Goal: Task Accomplishment & Management: Manage account settings

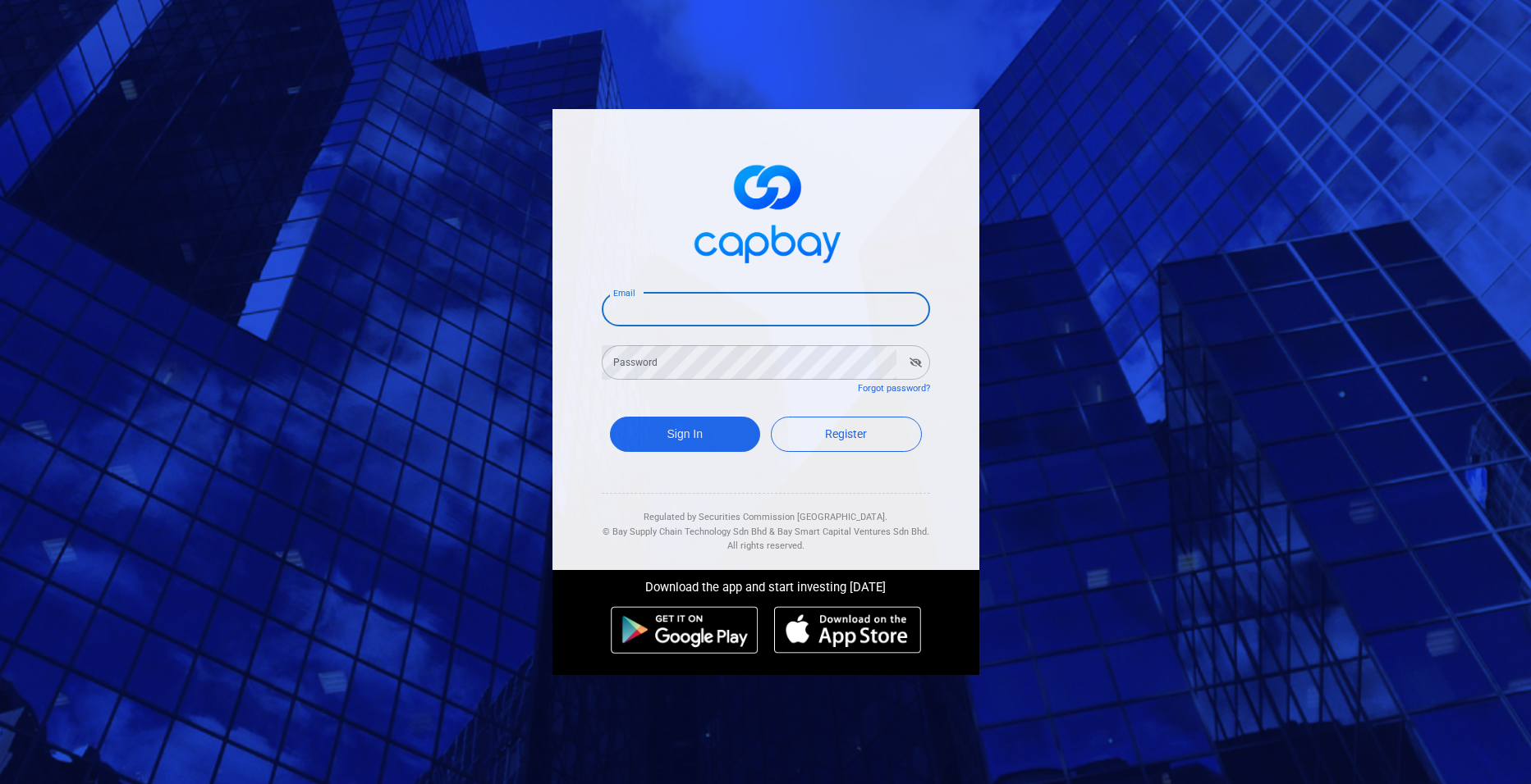
click at [632, 312] on input "Email" at bounding box center [766, 309] width 328 height 35
type input "[EMAIL_ADDRESS][DOMAIN_NAME]"
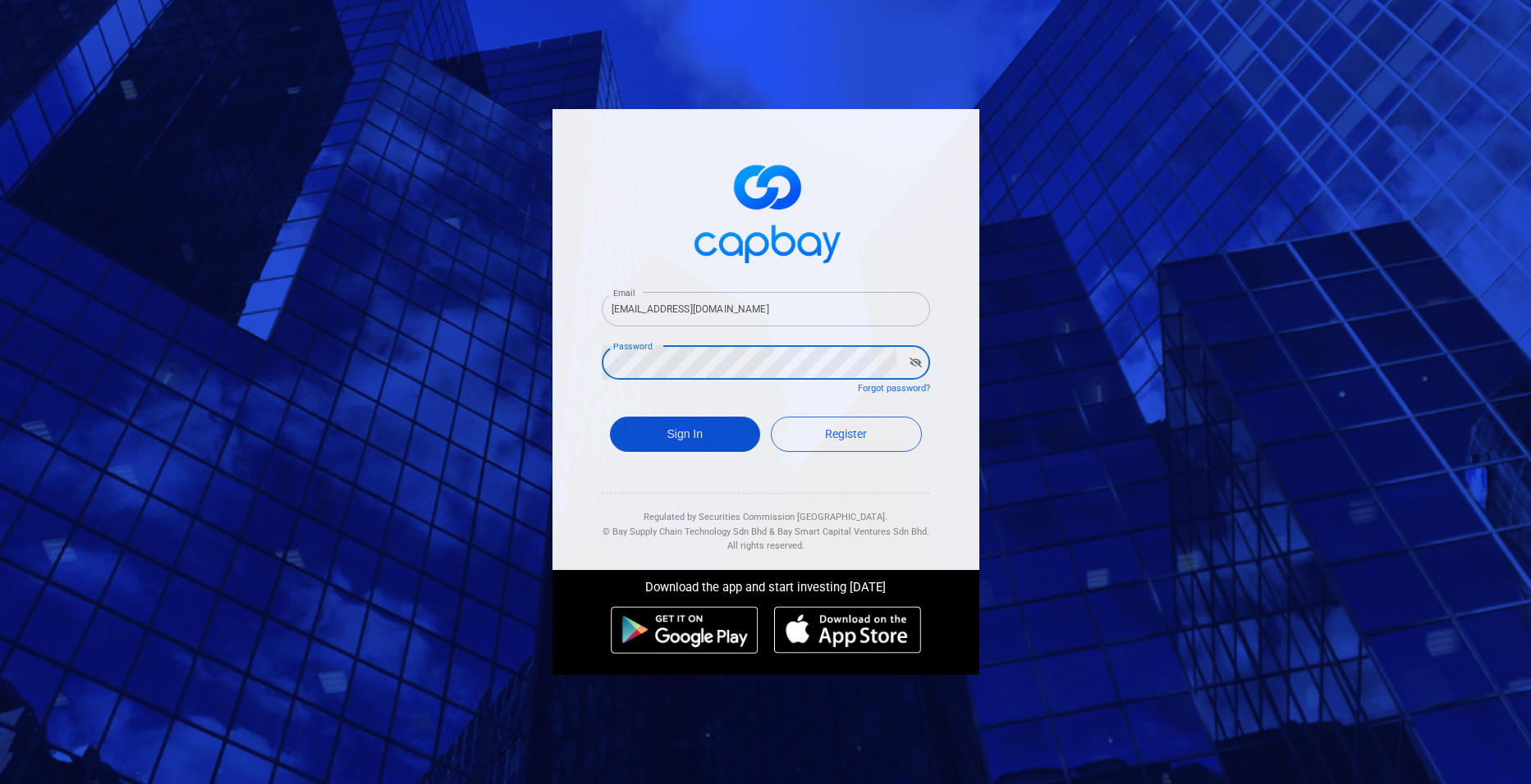
click at [700, 416] on button "Sign In" at bounding box center [685, 434] width 151 height 36
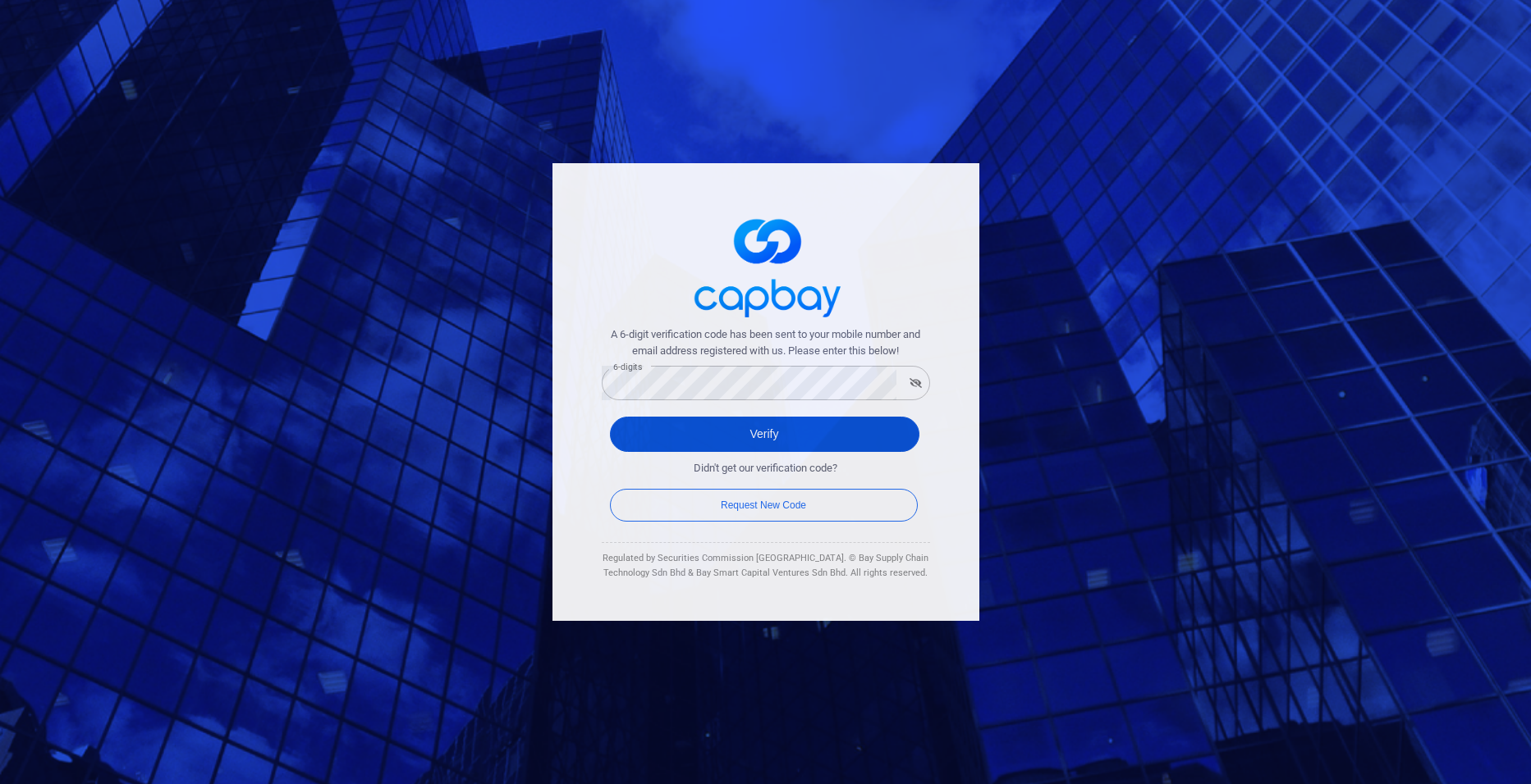
click at [743, 446] on button "Verify" at bounding box center [765, 434] width 310 height 36
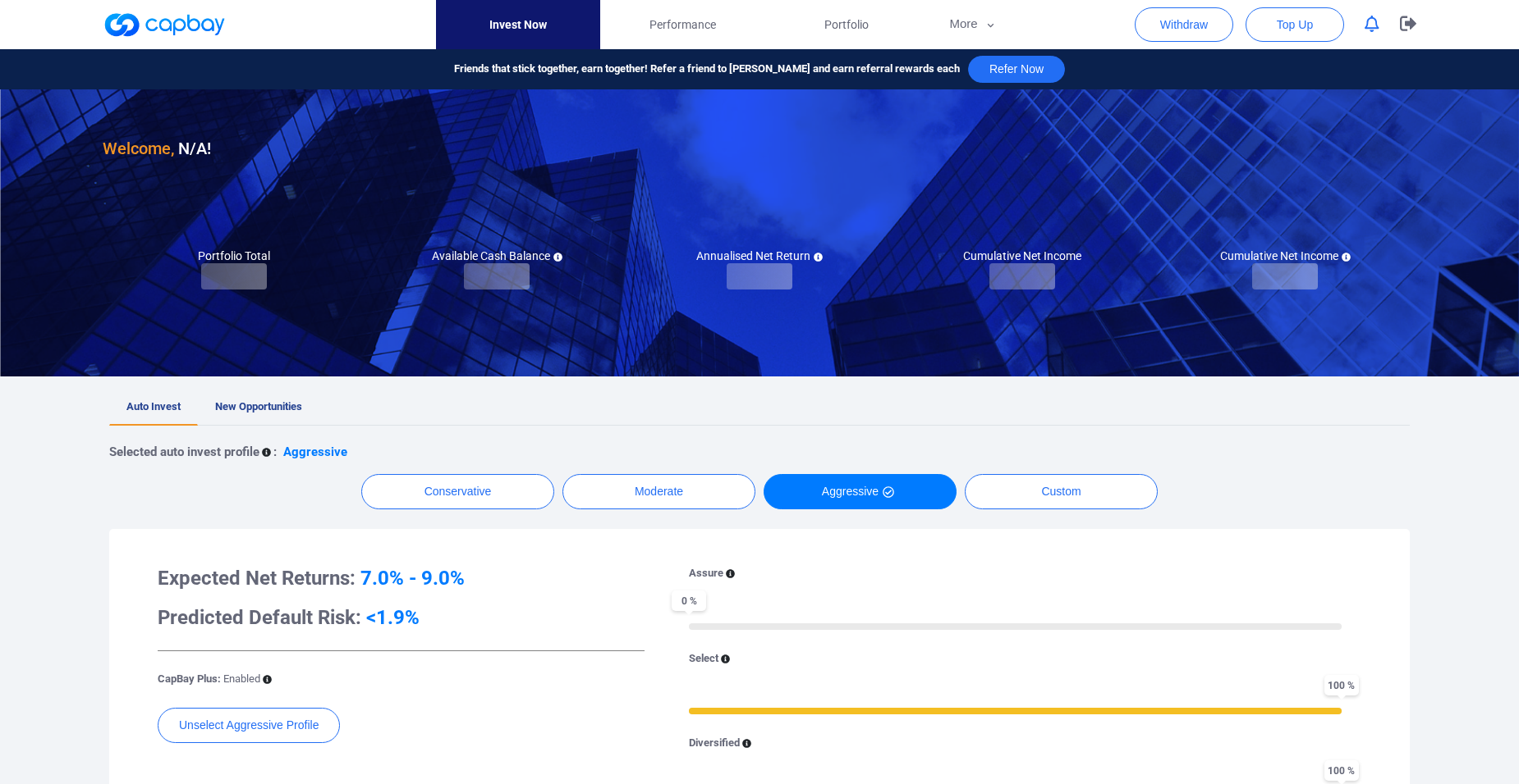
checkbox input "true"
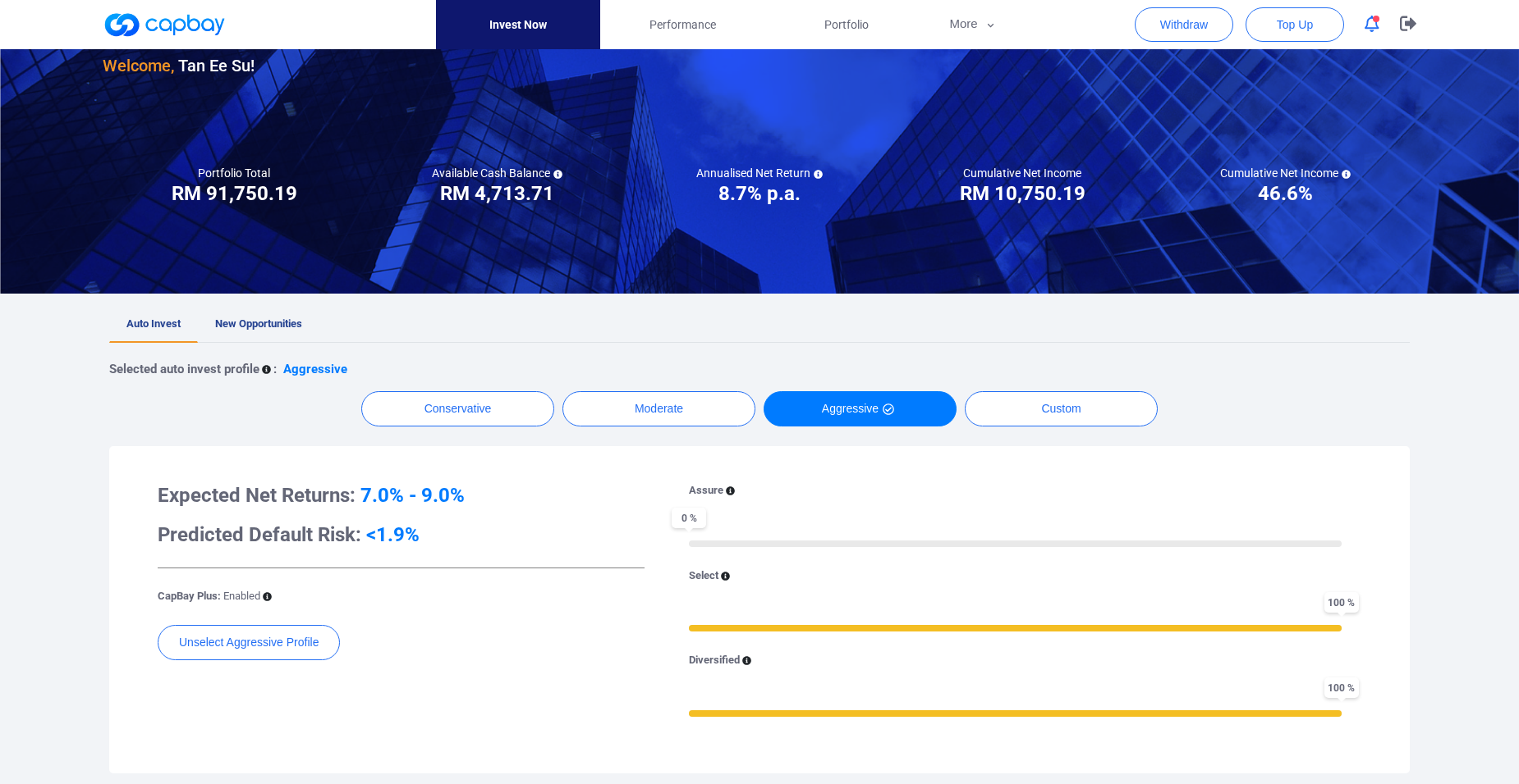
scroll to position [82, 0]
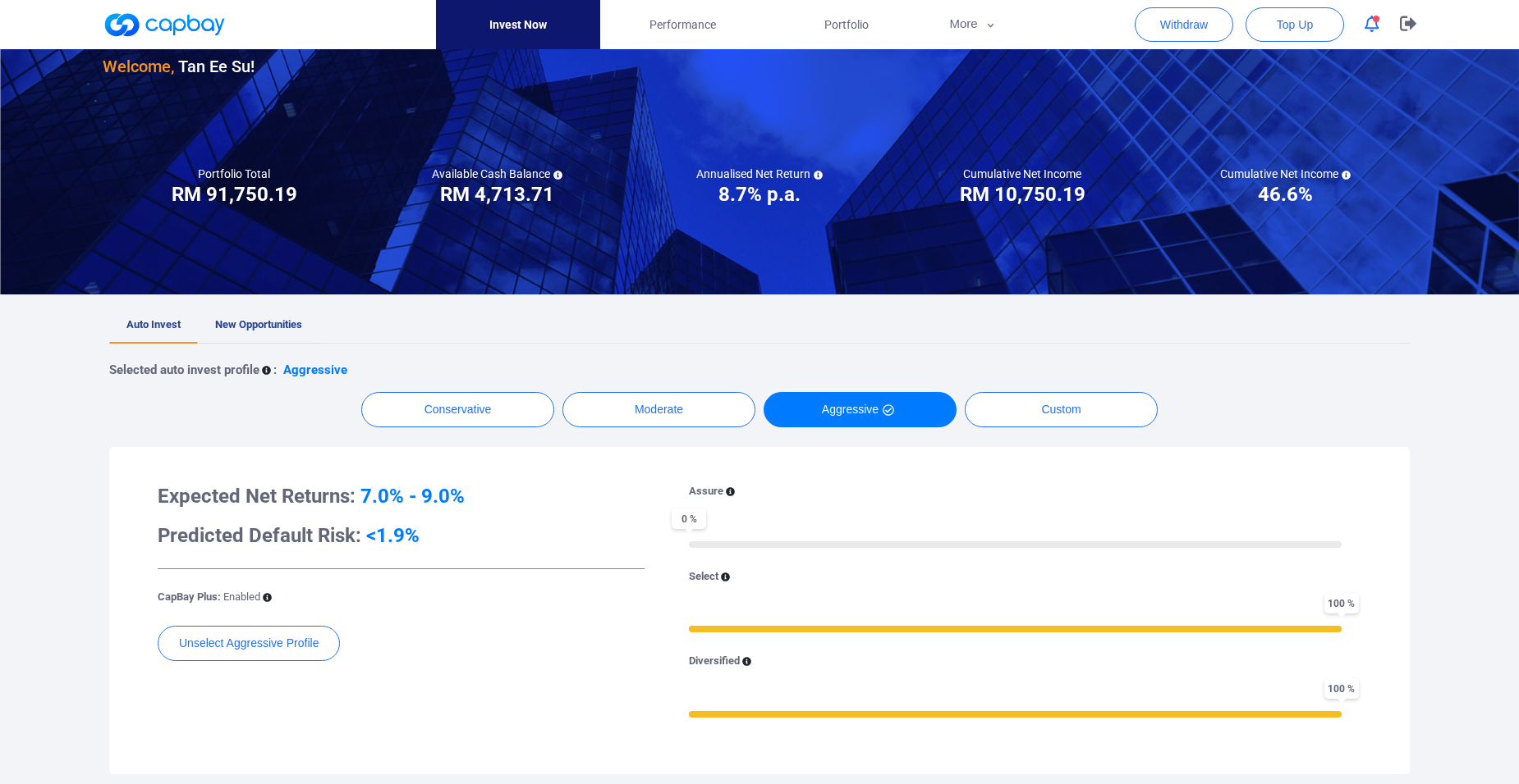
click at [299, 328] on span "New Opportunities" at bounding box center [259, 325] width 87 height 12
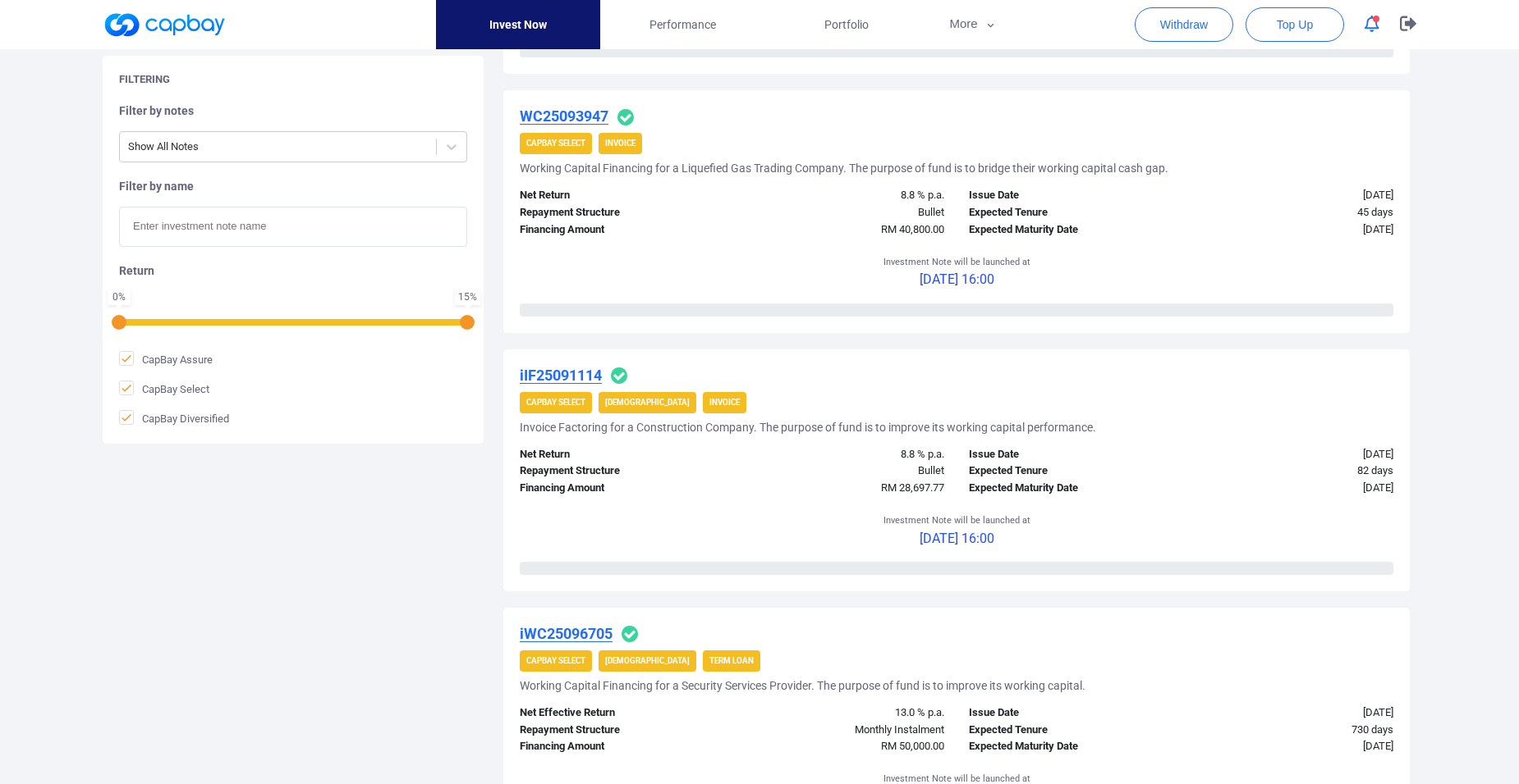
scroll to position [587, 0]
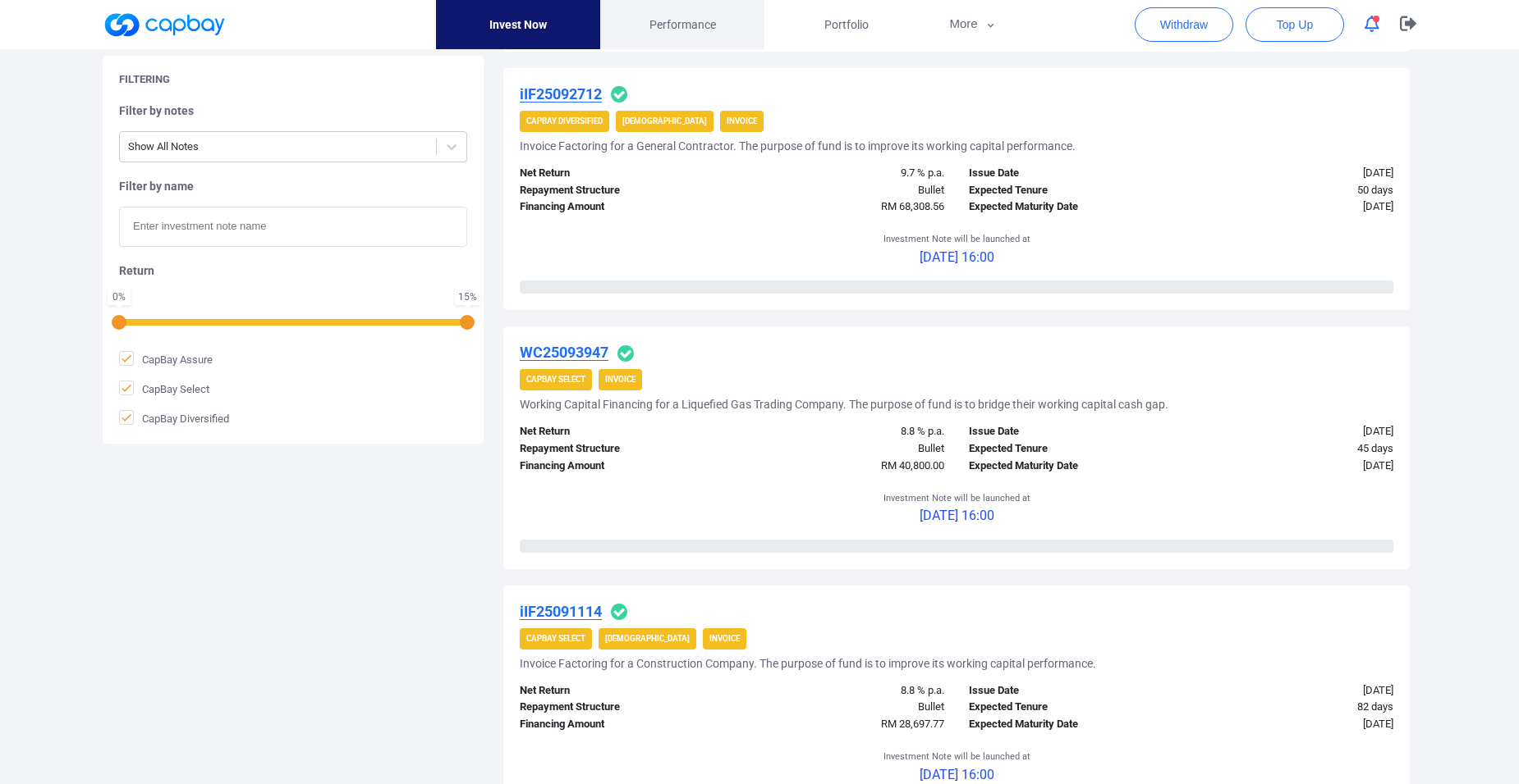
click at [680, 21] on span "Performance" at bounding box center [682, 25] width 67 height 18
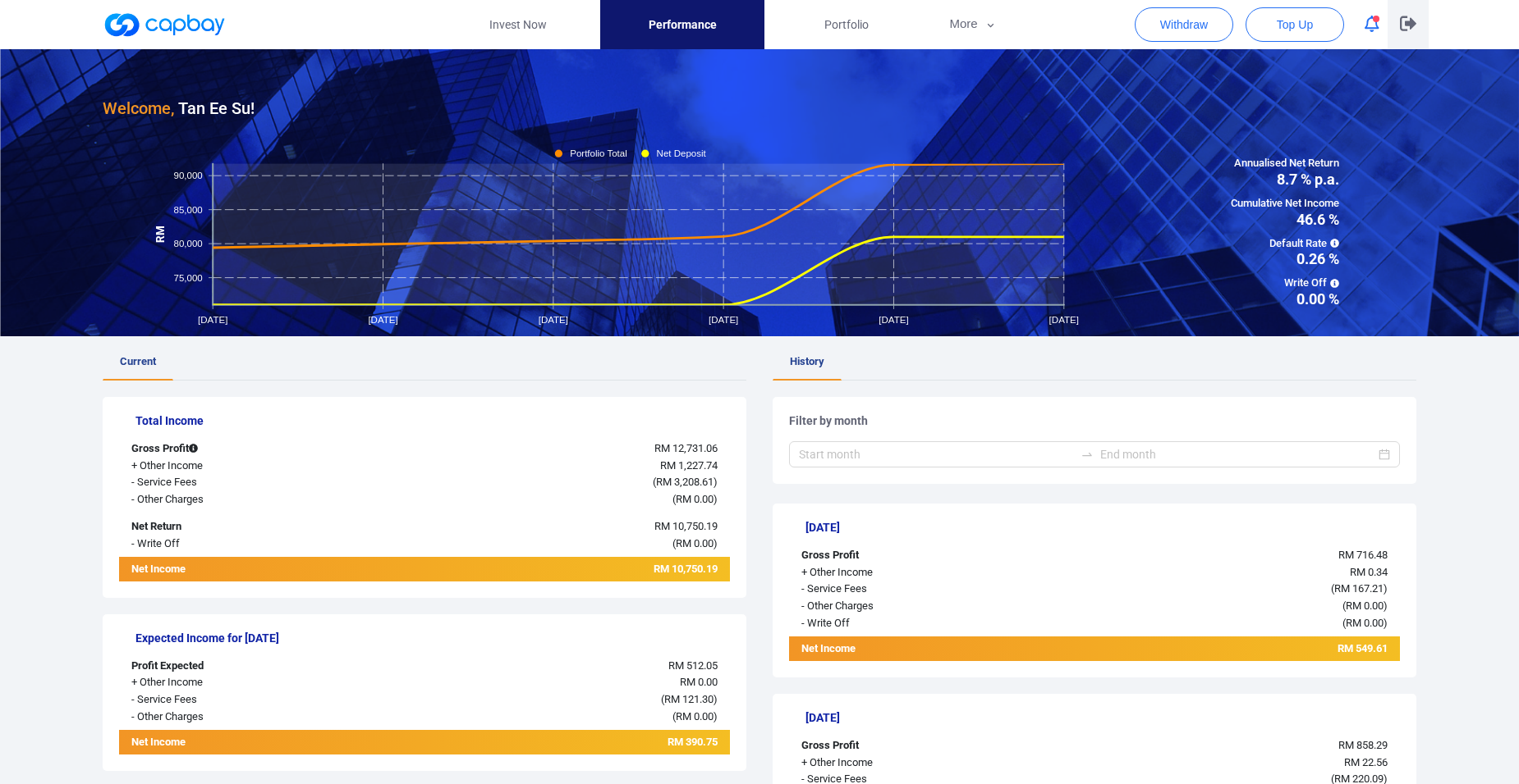
click at [1405, 23] on icon "button" at bounding box center [1408, 23] width 16 height 15
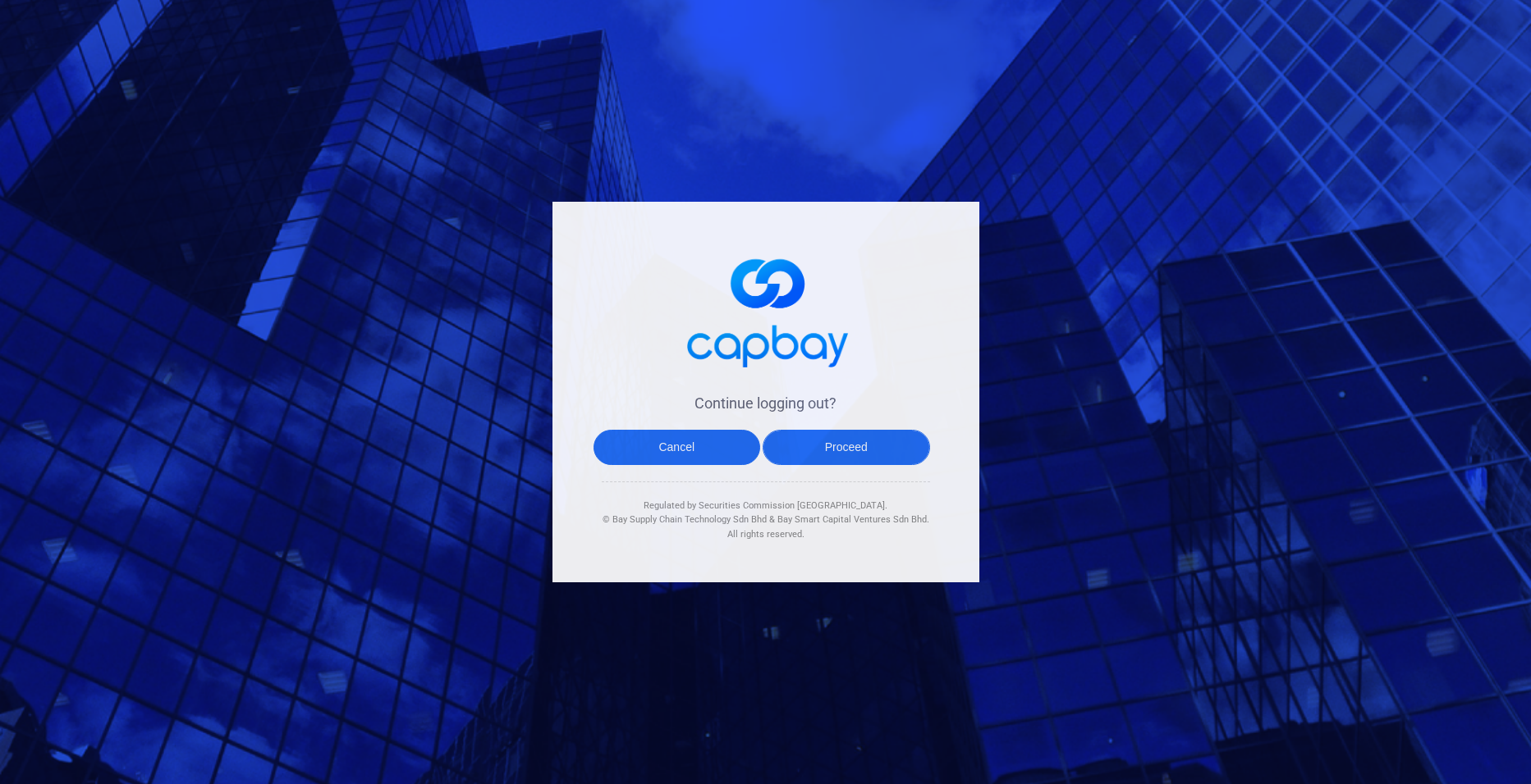
click at [841, 453] on button "Proceed" at bounding box center [847, 448] width 167 height 36
